Goal: Navigation & Orientation: Find specific page/section

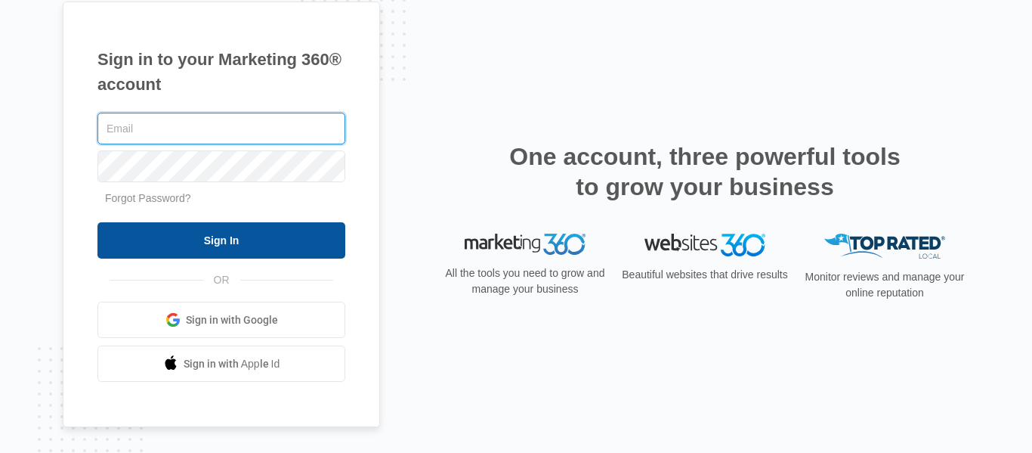
type input "Facesbyliz.stjohn@gmail.com"
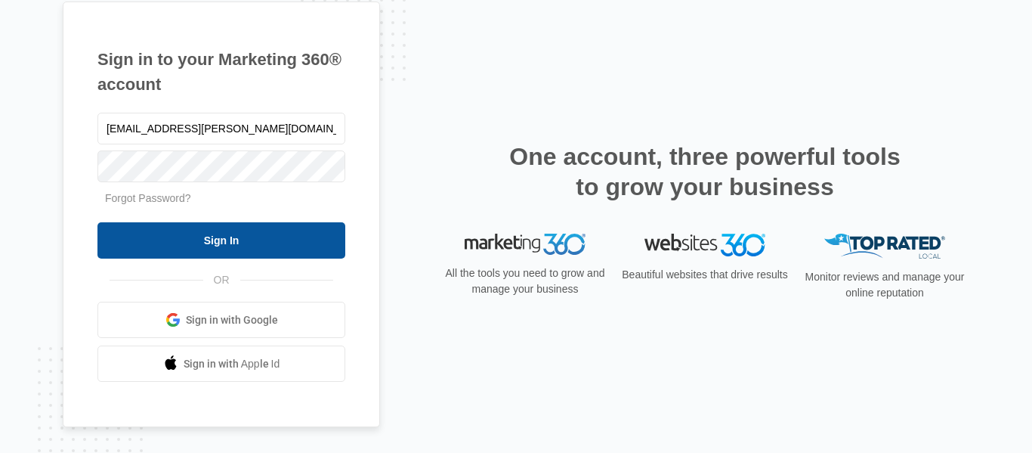
click at [158, 240] on input "Sign In" at bounding box center [221, 240] width 248 height 36
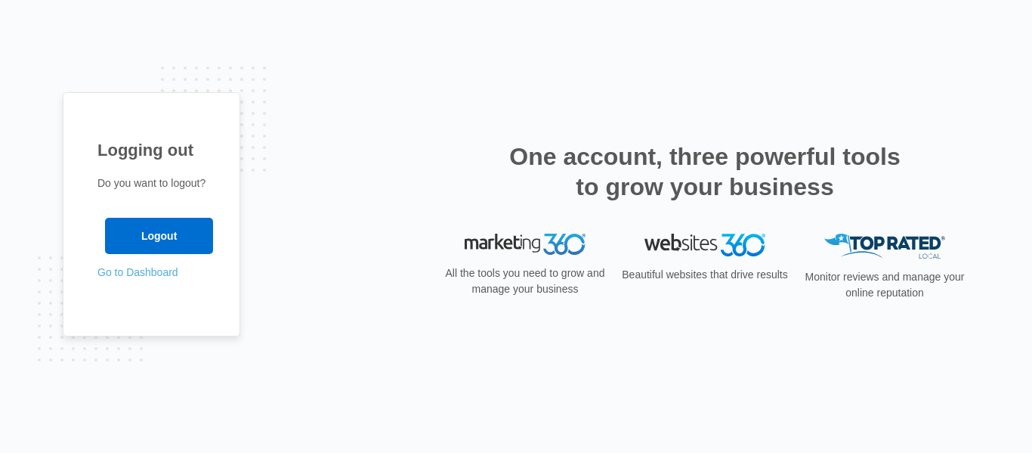
click at [145, 266] on link "Go to Dashboard" at bounding box center [137, 272] width 81 height 12
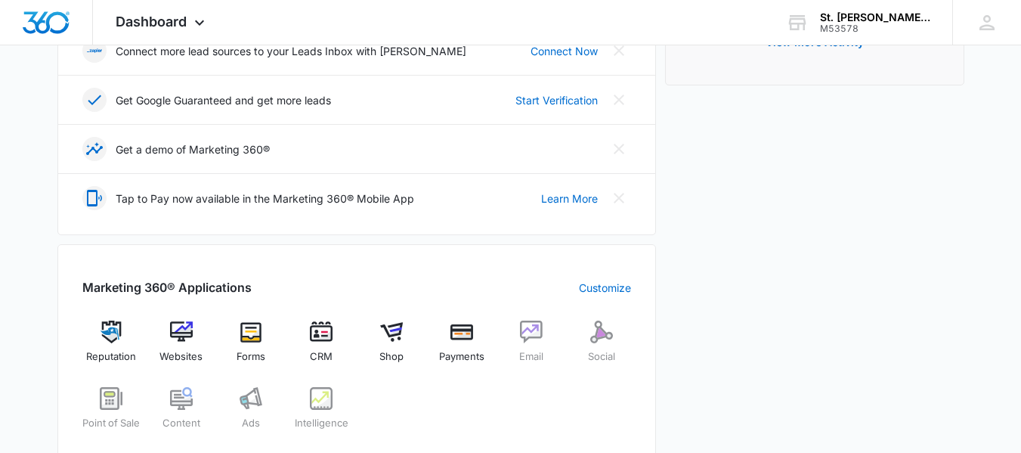
scroll to position [529, 0]
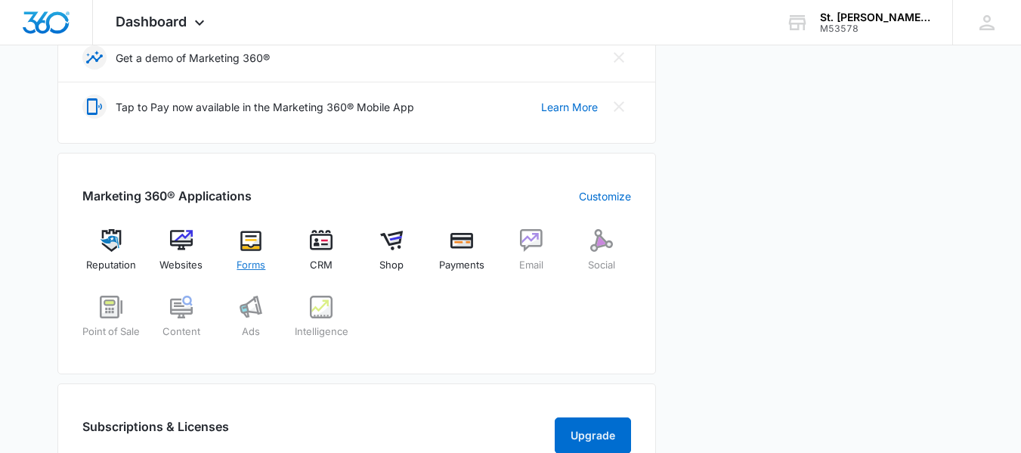
click at [243, 257] on div "Forms" at bounding box center [251, 256] width 58 height 54
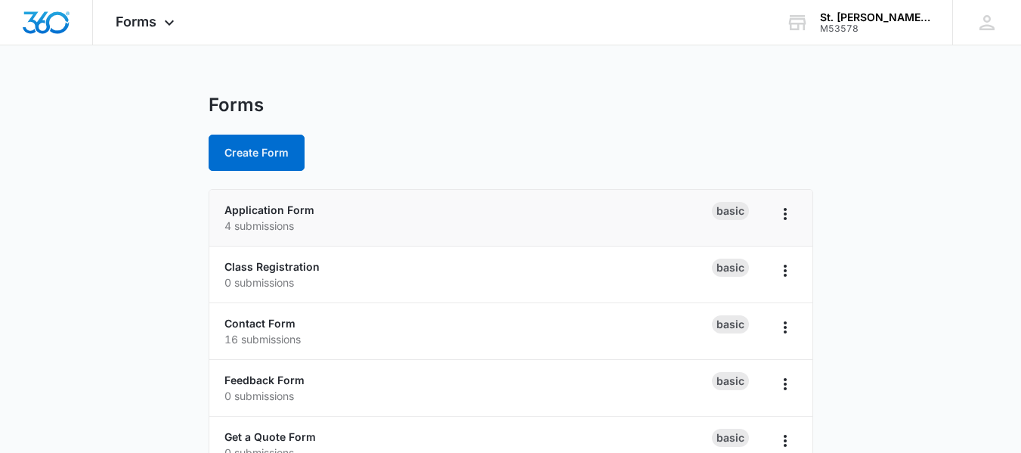
click at [348, 219] on p "4 submissions" at bounding box center [467, 226] width 487 height 16
click at [787, 217] on icon "Overflow Menu" at bounding box center [785, 214] width 18 height 18
click at [441, 226] on p "4 submissions" at bounding box center [467, 226] width 487 height 16
click at [273, 220] on p "4 submissions" at bounding box center [467, 226] width 487 height 16
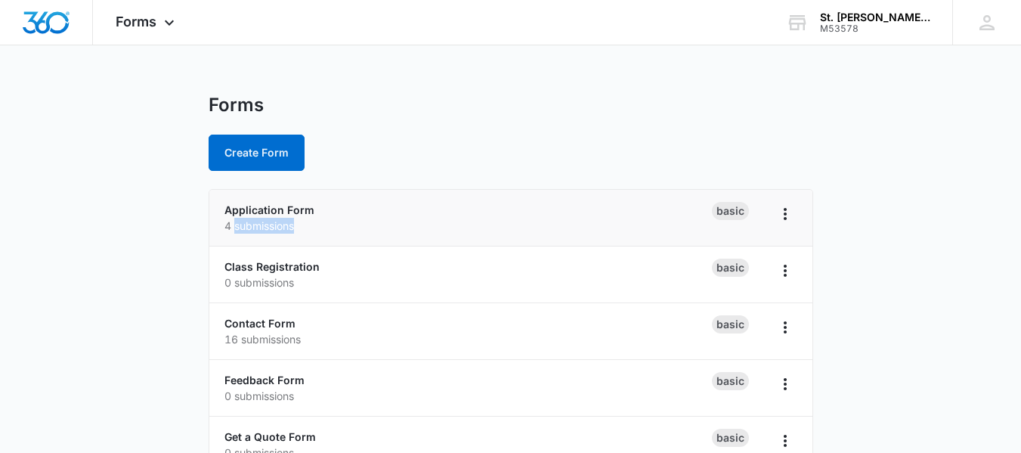
click at [262, 225] on p "4 submissions" at bounding box center [467, 226] width 487 height 16
click at [264, 335] on p "16 submissions" at bounding box center [467, 339] width 487 height 16
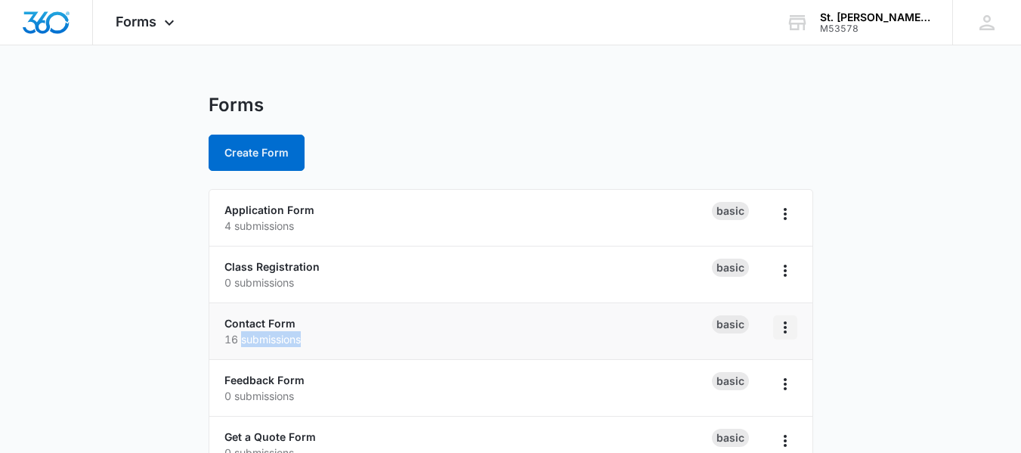
click at [784, 323] on icon "Overflow Menu" at bounding box center [785, 327] width 3 height 12
click at [865, 347] on main "Forms Create Form Application Form 4 submissions Basic Class Registration 0 sub…" at bounding box center [510, 321] width 1021 height 454
click at [176, 17] on icon at bounding box center [169, 26] width 18 height 18
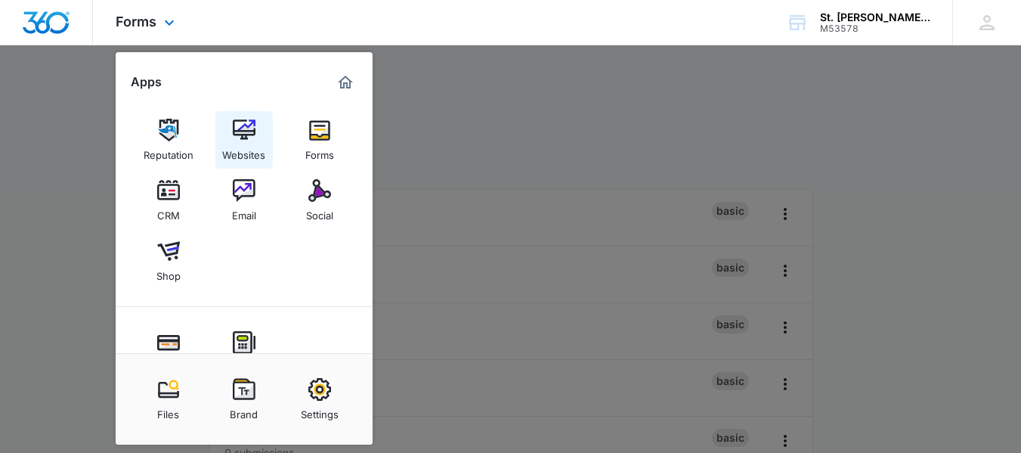
click at [244, 153] on div "Websites" at bounding box center [243, 151] width 43 height 20
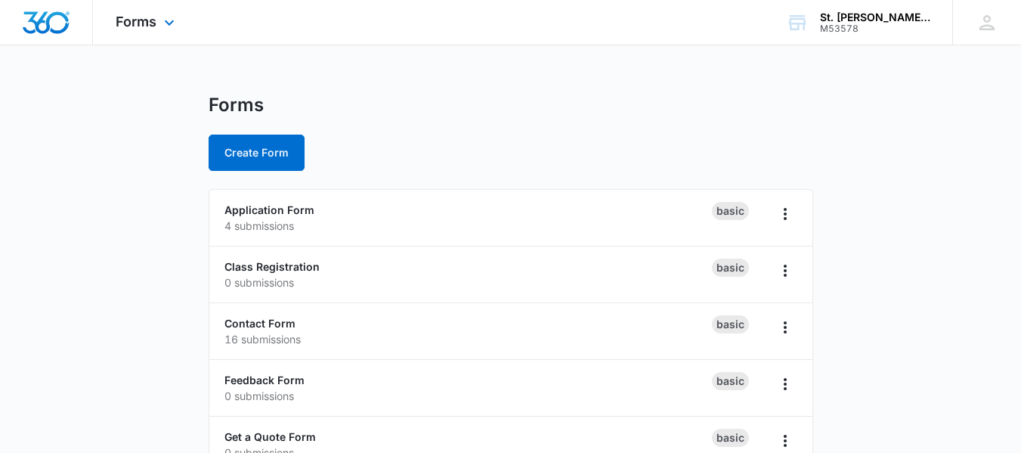
click at [63, 20] on img "Dashboard" at bounding box center [46, 22] width 48 height 23
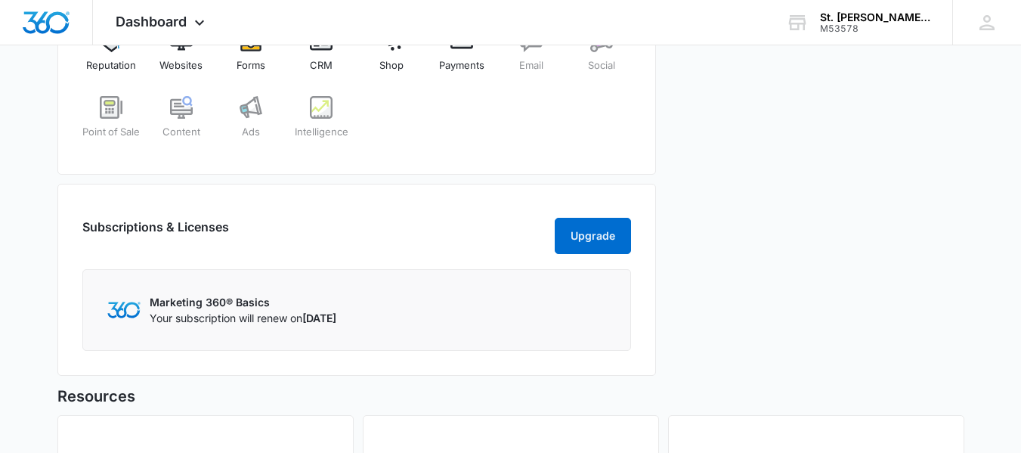
scroll to position [502, 0]
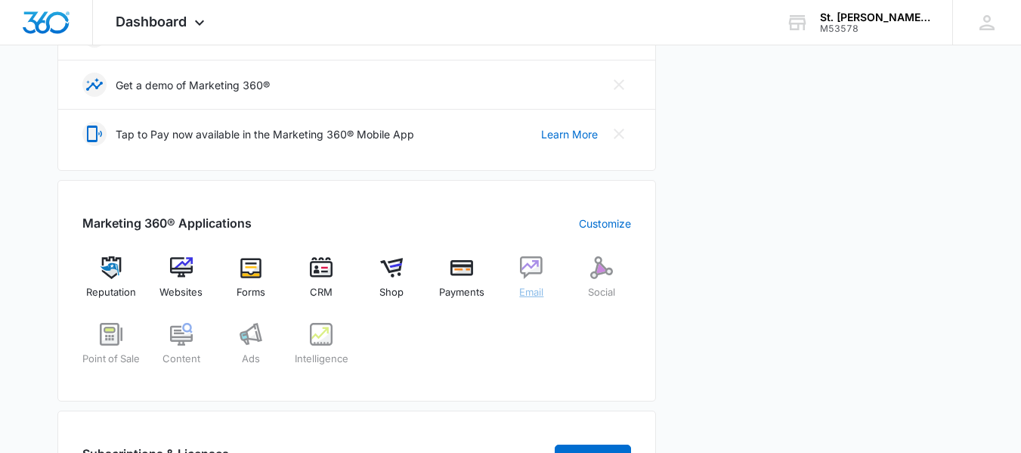
click at [524, 276] on img at bounding box center [531, 267] width 23 height 23
